Goal: Task Accomplishment & Management: Complete application form

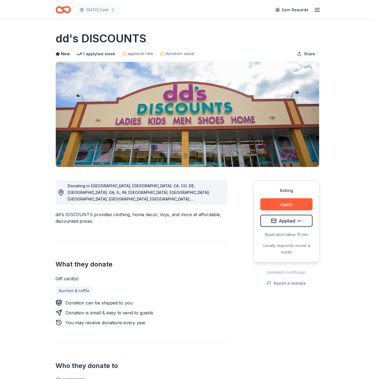
click at [64, 12] on icon "Home" at bounding box center [60, 10] width 9 height 6
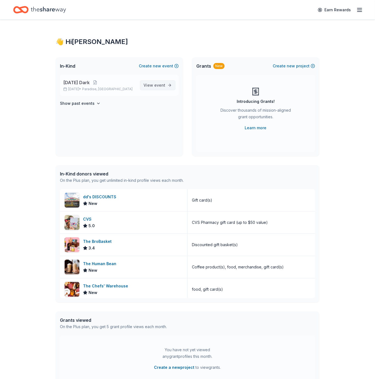
click at [161, 88] on span "event" at bounding box center [159, 85] width 11 height 5
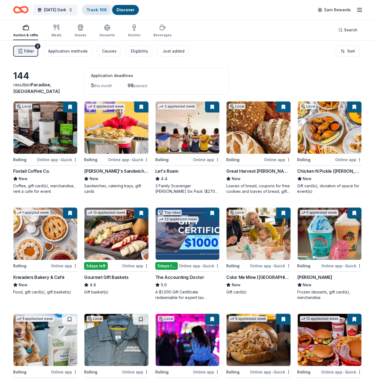
click at [100, 10] on link "Track · 109" at bounding box center [97, 9] width 20 height 5
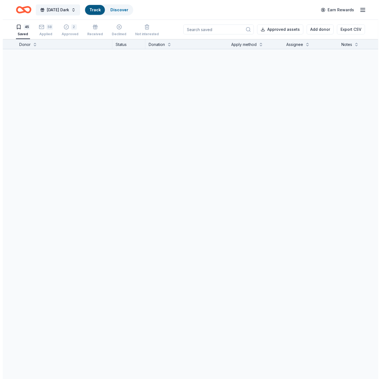
scroll to position [0, 0]
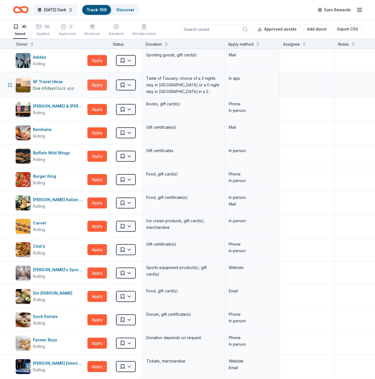
click at [100, 84] on button "Apply" at bounding box center [98, 85] width 20 height 11
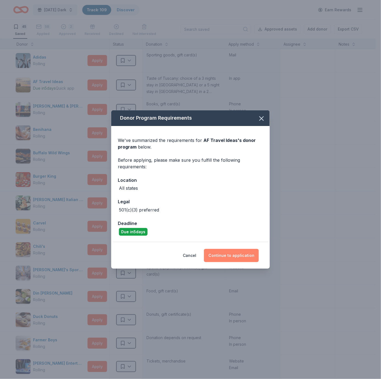
click at [228, 258] on button "Continue to application" at bounding box center [231, 255] width 55 height 13
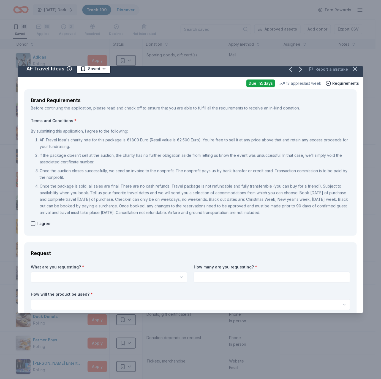
scroll to position [8, 0]
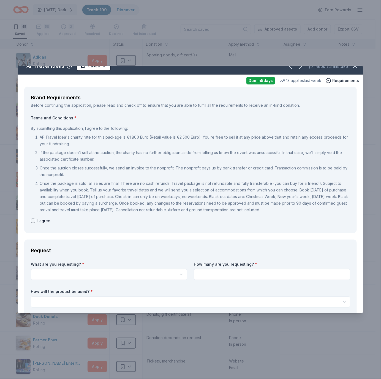
click at [32, 221] on button "button" at bounding box center [33, 221] width 4 height 4
checkbox input "true"
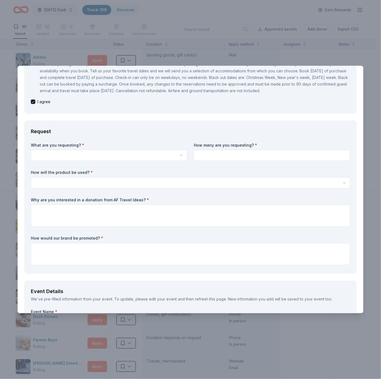
scroll to position [128, 0]
drag, startPoint x: 28, startPoint y: 128, endPoint x: 23, endPoint y: 125, distance: 6.0
drag, startPoint x: 23, startPoint y: 125, endPoint x: 23, endPoint y: 132, distance: 7.7
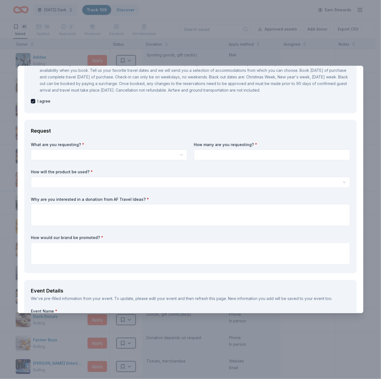
drag, startPoint x: 23, startPoint y: 132, endPoint x: 53, endPoint y: 141, distance: 31.5
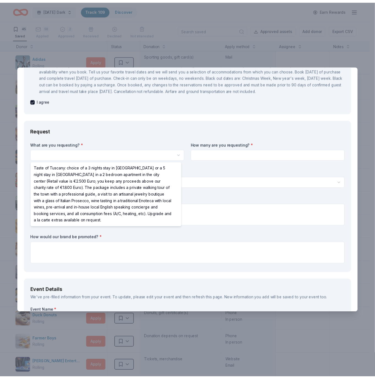
scroll to position [0, 0]
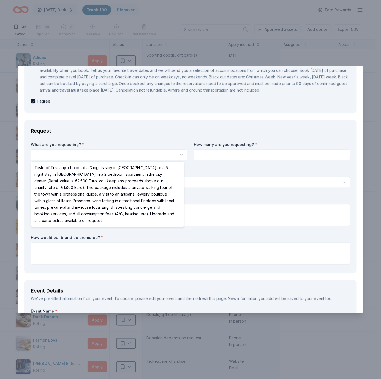
click at [104, 158] on html "10% [DATE] Dark Track · 109 Discover Earn Rewards 45 Saved 58 Applied 2 Approve…" at bounding box center [190, 189] width 381 height 379
select select "Taste of Tuscany: choice of a 3 nights stay in [GEOGRAPHIC_DATA] or a 5 night s…"
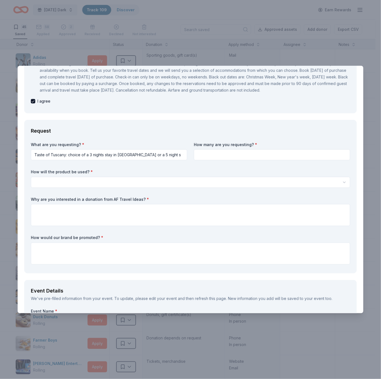
click at [225, 155] on input at bounding box center [272, 154] width 156 height 11
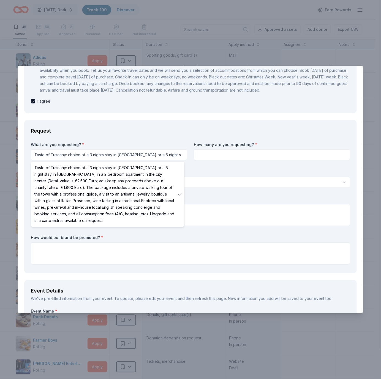
click at [171, 153] on html "10% [DATE] Dark Track · 109 Discover Earn Rewards 45 Saved 58 Applied 2 Approve…" at bounding box center [190, 189] width 381 height 379
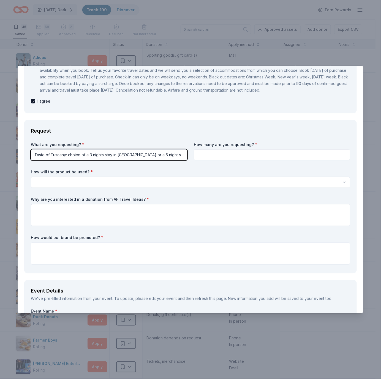
click at [230, 179] on html "10% [DATE] Dark Track · 109 Discover Earn Rewards 45 Saved 58 Applied 2 Approve…" at bounding box center [190, 189] width 381 height 379
click at [132, 50] on div "AF Travel Ideas Saved Report a mistake Due [DATE] 13 applies last week Requirem…" at bounding box center [190, 189] width 381 height 379
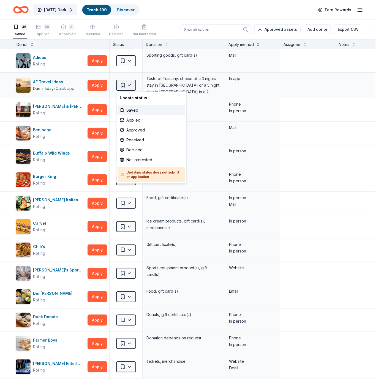
click at [134, 86] on html "10% [DATE] Dark Track · 109 Discover Earn Rewards 45 Saved 58 Applied 2 Approve…" at bounding box center [190, 189] width 381 height 379
click at [133, 119] on div "Applied" at bounding box center [152, 120] width 68 height 10
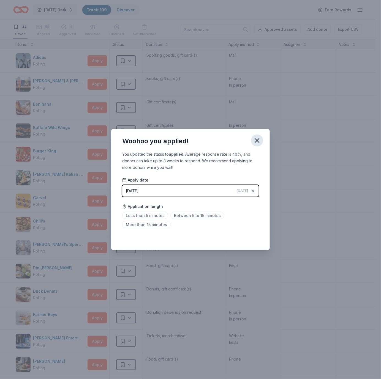
click at [257, 141] on icon "button" at bounding box center [257, 141] width 4 height 4
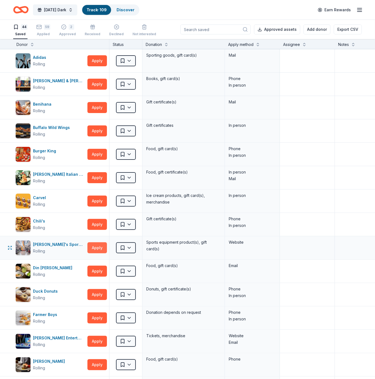
click at [100, 248] on button "Apply" at bounding box center [98, 247] width 20 height 11
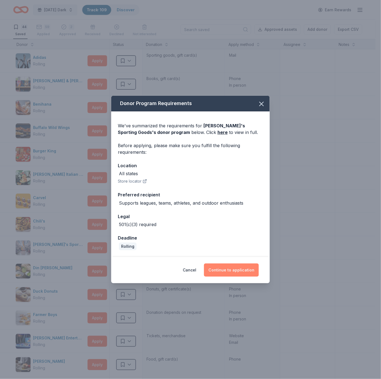
click at [229, 266] on button "Continue to application" at bounding box center [231, 270] width 55 height 13
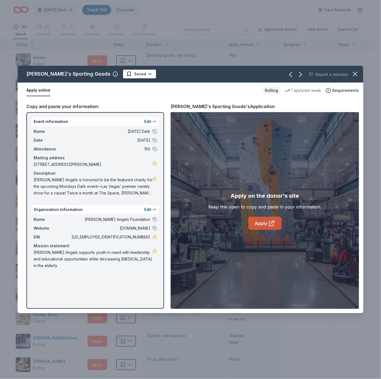
click at [264, 225] on link "Apply" at bounding box center [264, 223] width 33 height 13
click at [237, 61] on div "[PERSON_NAME]'s Sporting Goods Saved Report a mistake Apply online Rolling 1 ap…" at bounding box center [190, 189] width 381 height 379
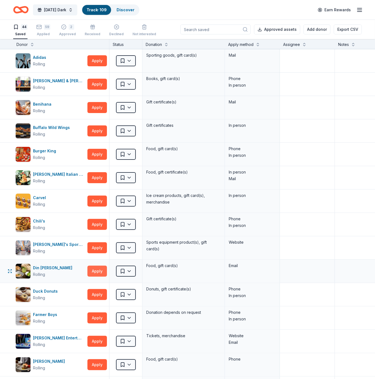
click at [99, 274] on button "Apply" at bounding box center [98, 271] width 20 height 11
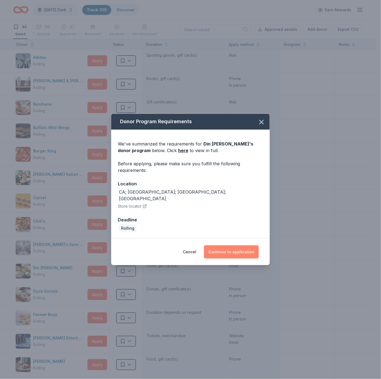
click at [247, 249] on button "Continue to application" at bounding box center [231, 251] width 55 height 13
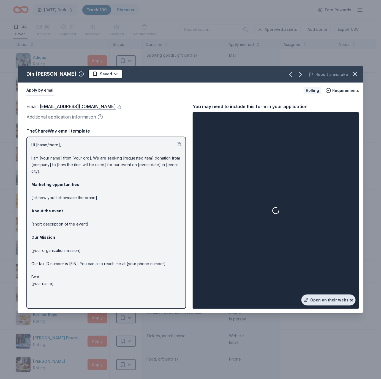
click at [333, 302] on link "Open on their website" at bounding box center [328, 300] width 54 height 11
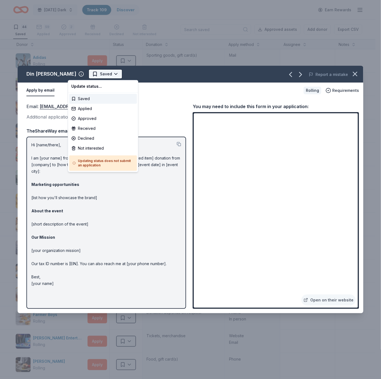
click at [95, 76] on html "10% [DATE] Dark Track · 109 Discover Earn Rewards 44 Saved 59 Applied 2 Approve…" at bounding box center [190, 189] width 381 height 379
click at [161, 84] on html "10% [DATE] Dark Track · 109 Discover Earn Rewards 44 Saved 59 Applied 2 Approve…" at bounding box center [190, 189] width 381 height 379
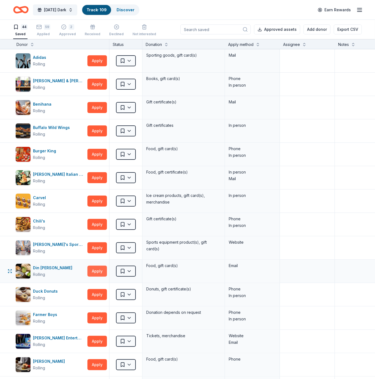
click at [96, 272] on button "Apply" at bounding box center [98, 271] width 20 height 11
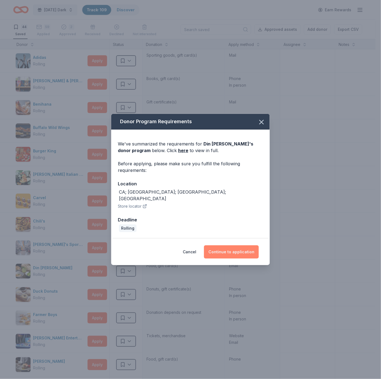
click at [231, 249] on button "Continue to application" at bounding box center [231, 251] width 55 height 13
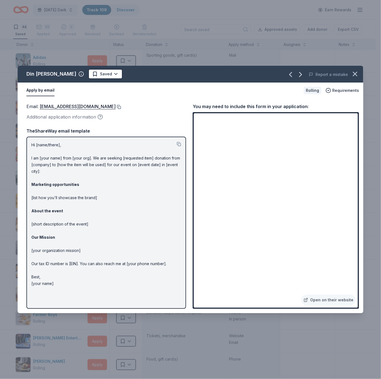
click at [116, 105] on button at bounding box center [119, 107] width 6 height 4
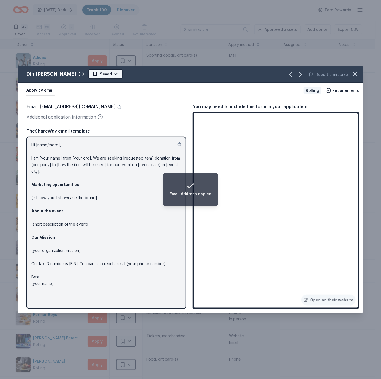
click at [95, 75] on html "Email Address copied 10% [DATE] Dark Track · 109 Discover Earn Rewards 44 Saved…" at bounding box center [190, 189] width 381 height 379
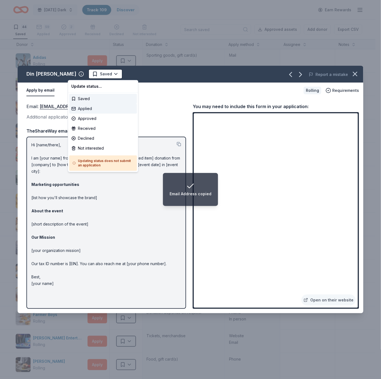
click at [89, 107] on div "Applied" at bounding box center [103, 109] width 68 height 10
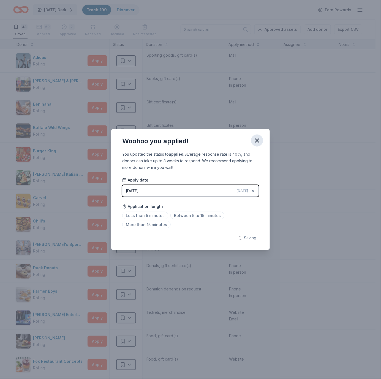
click at [258, 141] on icon "button" at bounding box center [257, 141] width 8 height 8
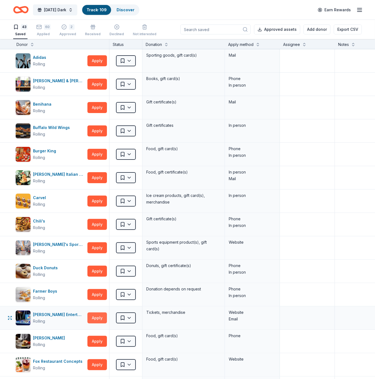
click at [101, 321] on button "Apply" at bounding box center [98, 318] width 20 height 11
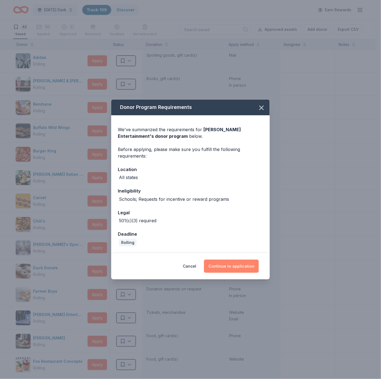
click at [216, 265] on button "Continue to application" at bounding box center [231, 266] width 55 height 13
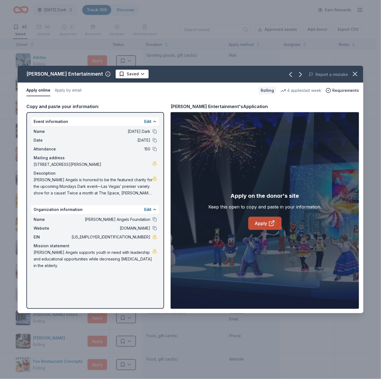
click at [269, 224] on icon at bounding box center [271, 224] width 4 height 4
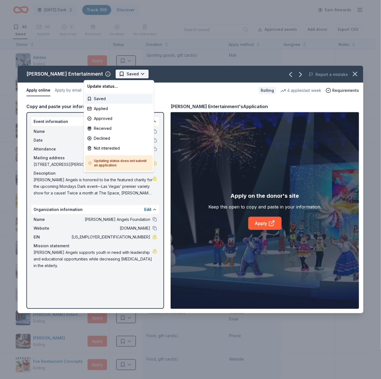
click at [109, 71] on html "10% [DATE] Dark Track · 109 Discover Earn Rewards 43 Saved 60 Applied 2 Approve…" at bounding box center [190, 189] width 381 height 379
click at [110, 109] on div "Applied" at bounding box center [119, 109] width 68 height 10
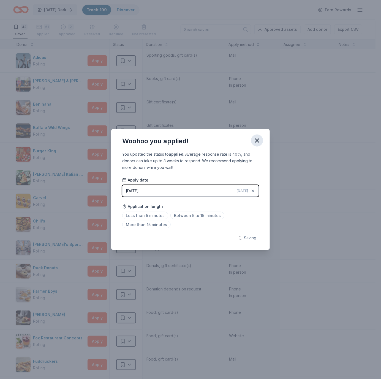
click at [256, 142] on icon "button" at bounding box center [257, 141] width 8 height 8
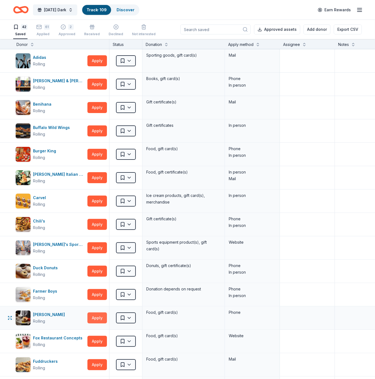
click at [96, 317] on button "Apply" at bounding box center [98, 318] width 20 height 11
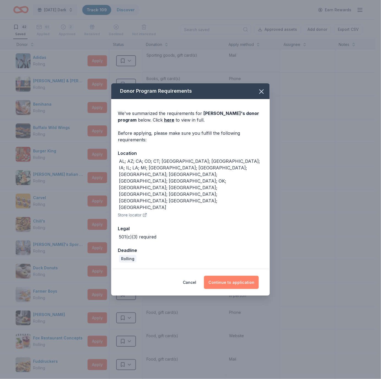
click at [249, 276] on button "Continue to application" at bounding box center [231, 282] width 55 height 13
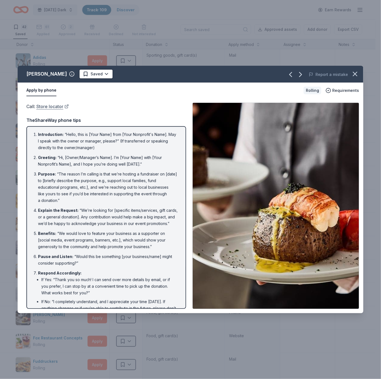
click at [60, 107] on link "Store locator" at bounding box center [52, 106] width 32 height 7
click at [356, 72] on icon "button" at bounding box center [355, 74] width 8 height 8
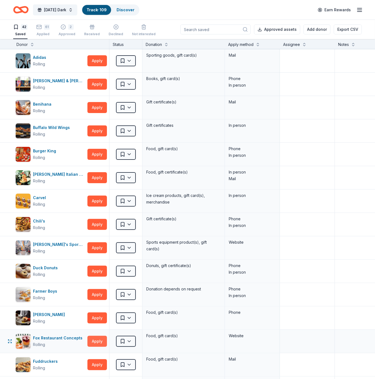
click at [99, 340] on button "Apply" at bounding box center [98, 341] width 20 height 11
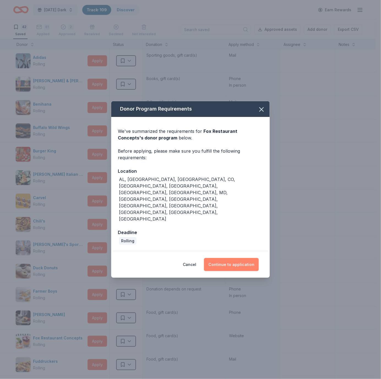
click at [230, 258] on button "Continue to application" at bounding box center [231, 264] width 55 height 13
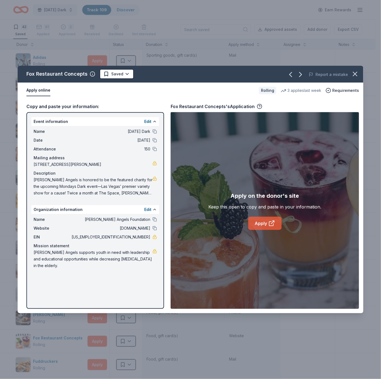
click at [264, 226] on link "Apply" at bounding box center [264, 223] width 33 height 13
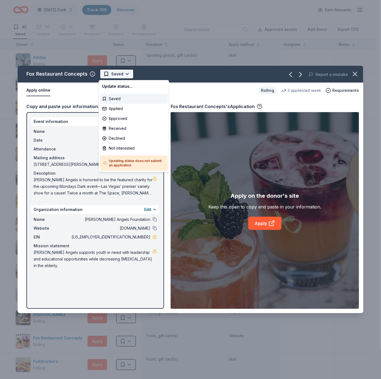
click at [121, 77] on html "10% [DATE] Dark Track · 109 Discover Earn Rewards 42 Saved 61 Applied 2 Approve…" at bounding box center [190, 189] width 381 height 379
click at [128, 110] on div "Applied" at bounding box center [134, 109] width 68 height 10
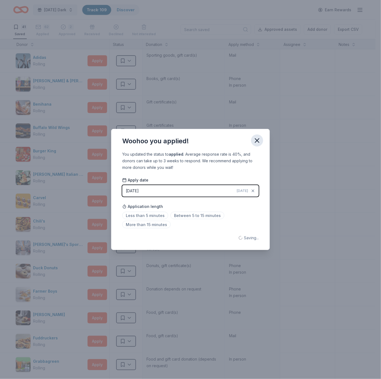
click at [255, 141] on icon "button" at bounding box center [257, 141] width 8 height 8
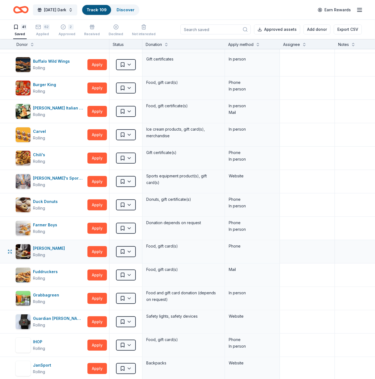
scroll to position [67, 0]
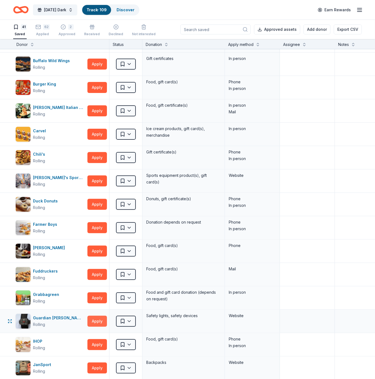
click at [102, 320] on button "Apply" at bounding box center [98, 321] width 20 height 11
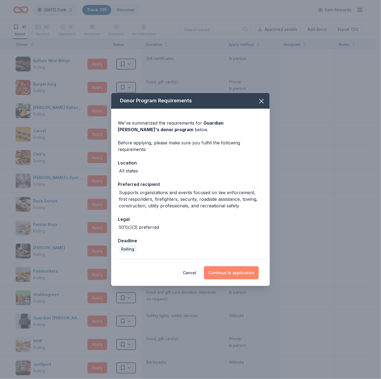
click at [238, 269] on button "Continue to application" at bounding box center [231, 272] width 55 height 13
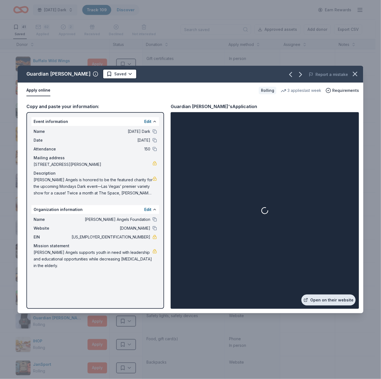
click at [320, 301] on link "Open on their website" at bounding box center [328, 300] width 54 height 11
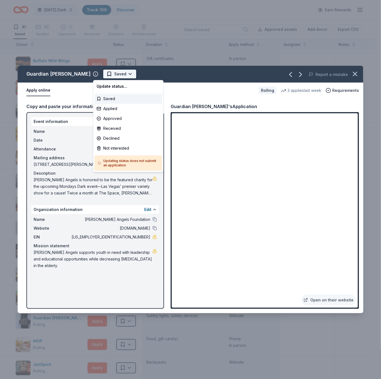
click at [118, 74] on html "10% [DATE] Dark Track · 109 Discover Earn Rewards 41 Saved 62 Applied 2 Approve…" at bounding box center [190, 189] width 381 height 379
click at [117, 107] on div "Applied" at bounding box center [128, 109] width 68 height 10
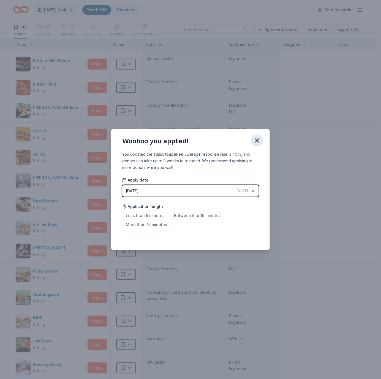
click at [260, 141] on icon "button" at bounding box center [257, 141] width 8 height 8
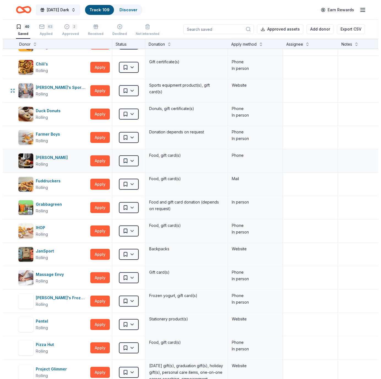
scroll to position [157, 0]
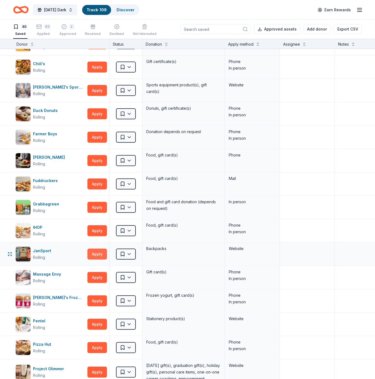
click at [96, 254] on button "Apply" at bounding box center [98, 254] width 20 height 11
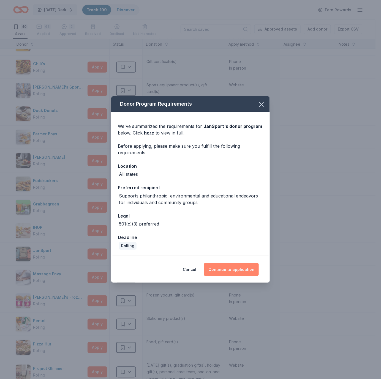
click at [218, 268] on button "Continue to application" at bounding box center [231, 269] width 55 height 13
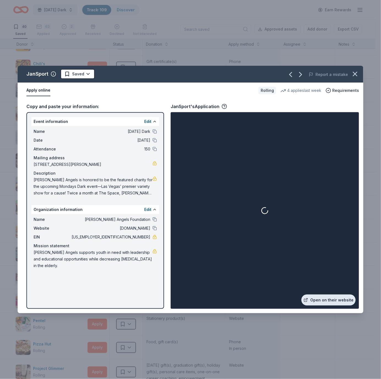
click at [313, 301] on link "Open on their website" at bounding box center [328, 300] width 54 height 11
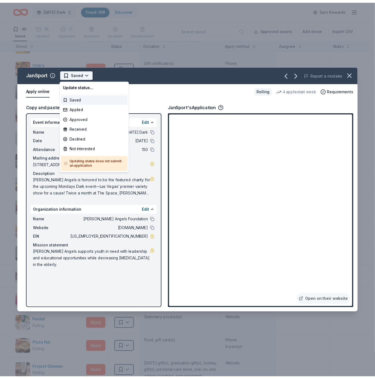
scroll to position [0, 0]
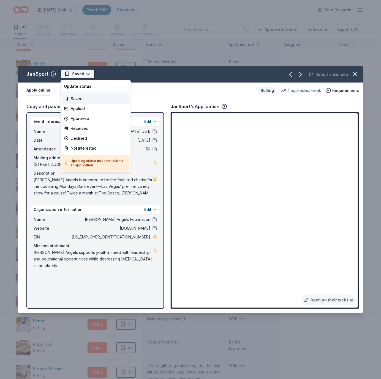
click at [87, 74] on html "10% [DATE] Dark Track · 109 Discover Earn Rewards 40 Saved 63 Applied 2 Approve…" at bounding box center [190, 189] width 381 height 379
click at [88, 108] on div "Applied" at bounding box center [96, 109] width 68 height 10
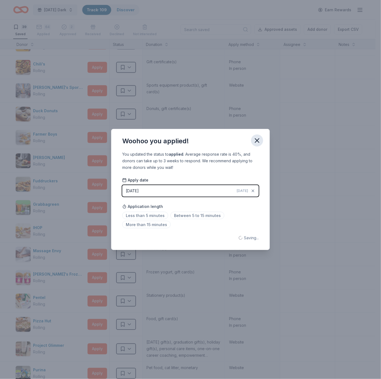
click at [257, 141] on icon "button" at bounding box center [257, 141] width 4 height 4
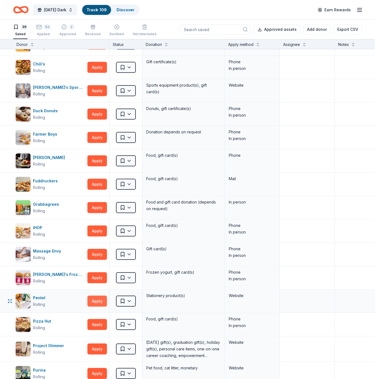
click at [99, 298] on button "Apply" at bounding box center [98, 301] width 20 height 11
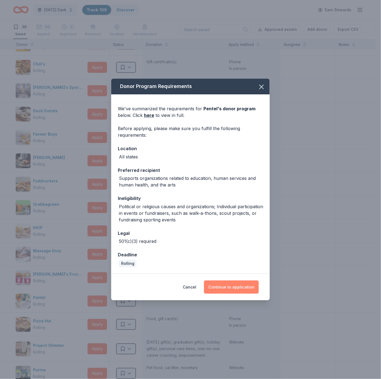
click at [229, 287] on button "Continue to application" at bounding box center [231, 287] width 55 height 13
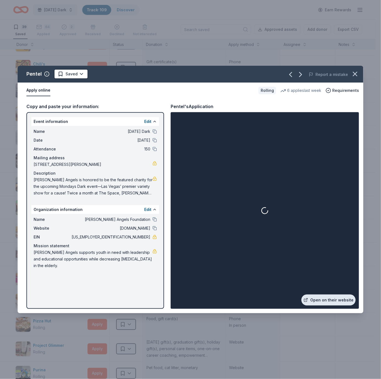
click at [322, 299] on link "Open on their website" at bounding box center [328, 300] width 54 height 11
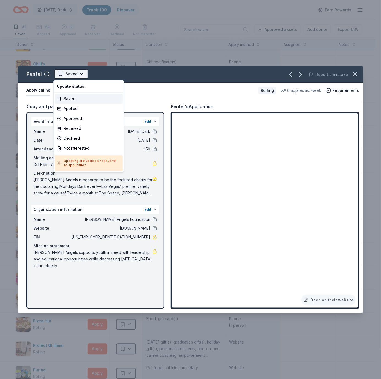
click at [82, 72] on html "10% [DATE] Dark Track · 109 Discover Earn Rewards 39 Saved 64 Applied 2 Approve…" at bounding box center [190, 189] width 381 height 379
click at [92, 107] on div "Applied" at bounding box center [89, 109] width 68 height 10
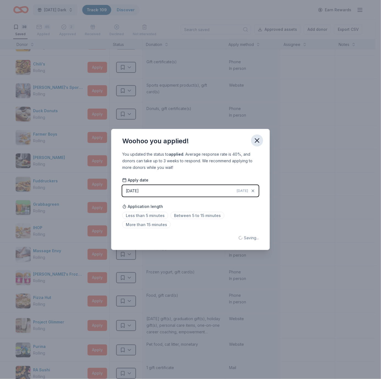
click at [256, 142] on icon "button" at bounding box center [257, 141] width 4 height 4
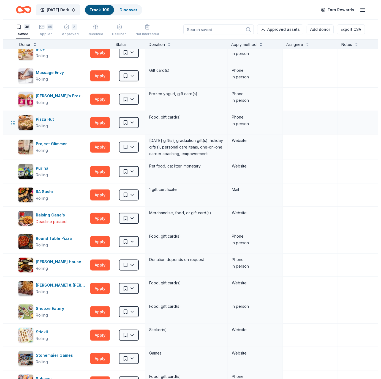
scroll to position [336, 0]
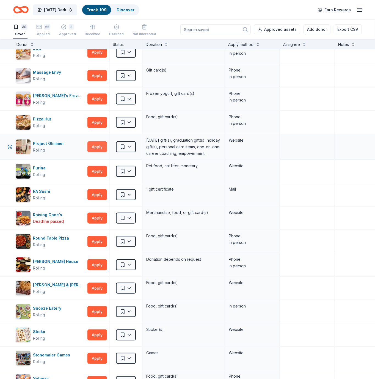
click at [98, 146] on button "Apply" at bounding box center [98, 146] width 20 height 11
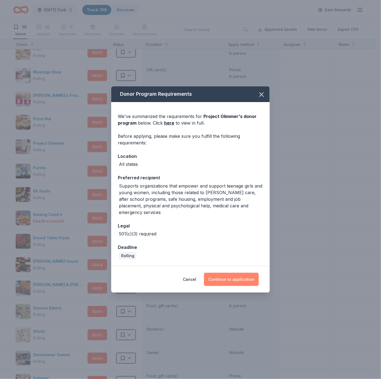
click at [216, 277] on button "Continue to application" at bounding box center [231, 279] width 55 height 13
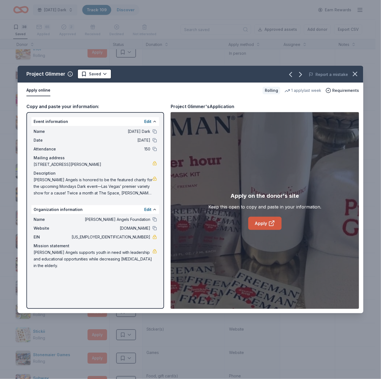
click at [275, 224] on icon at bounding box center [271, 223] width 7 height 7
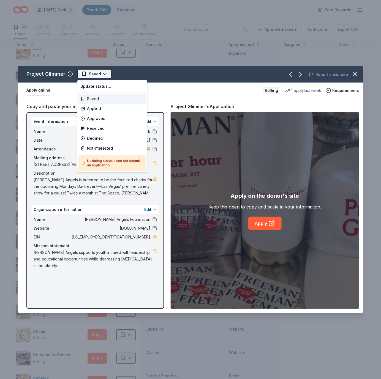
click at [100, 73] on html "10% [DATE] Dark Track · 109 Discover Earn Rewards 38 Saved 65 Applied 2 Approve…" at bounding box center [190, 189] width 381 height 379
click at [105, 111] on div "Applied" at bounding box center [112, 109] width 68 height 10
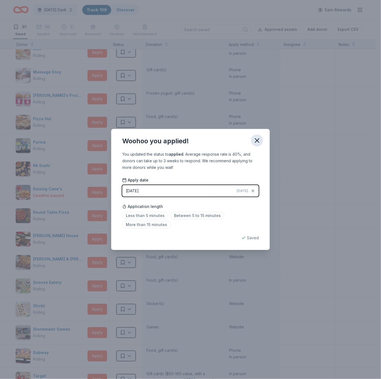
click at [254, 143] on icon "button" at bounding box center [257, 141] width 8 height 8
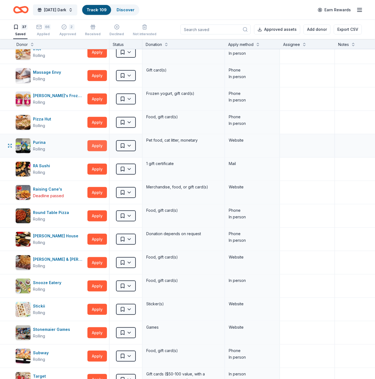
click at [94, 146] on button "Apply" at bounding box center [98, 145] width 20 height 11
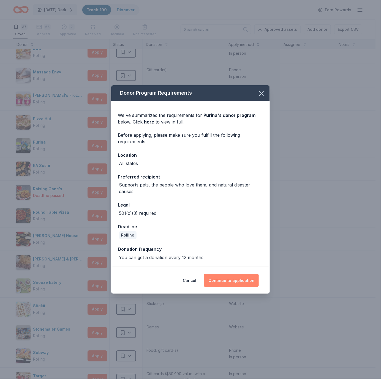
click at [217, 281] on button "Continue to application" at bounding box center [231, 280] width 55 height 13
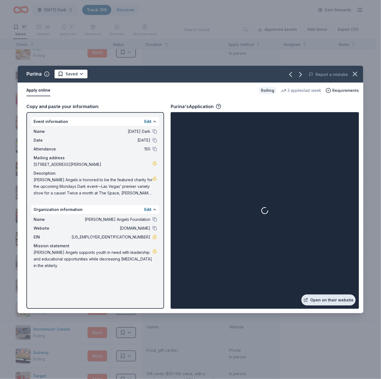
click at [324, 297] on link "Open on their website" at bounding box center [328, 300] width 54 height 11
